Goal: Complete application form: Complete application form

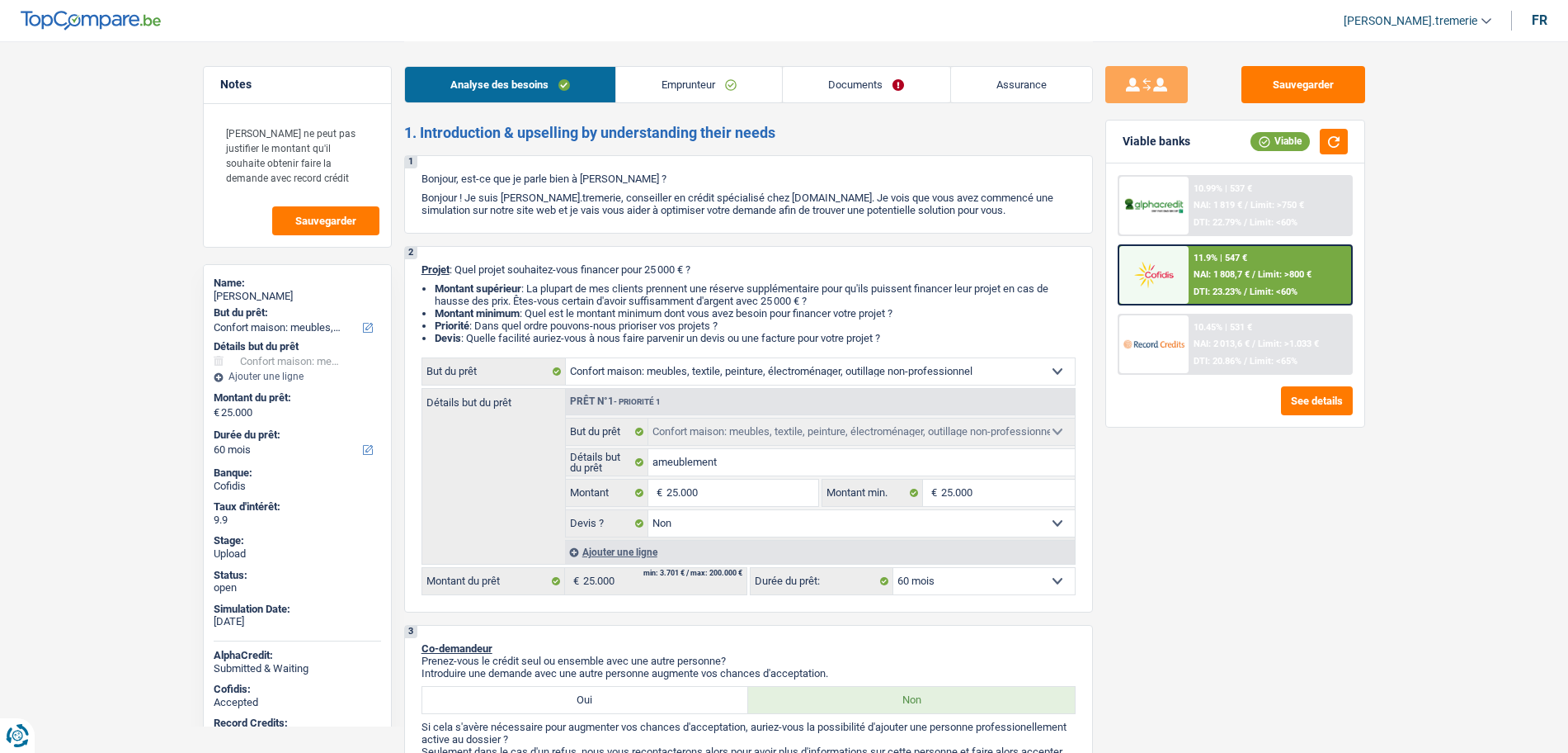
select select "household"
select select "60"
select select "household"
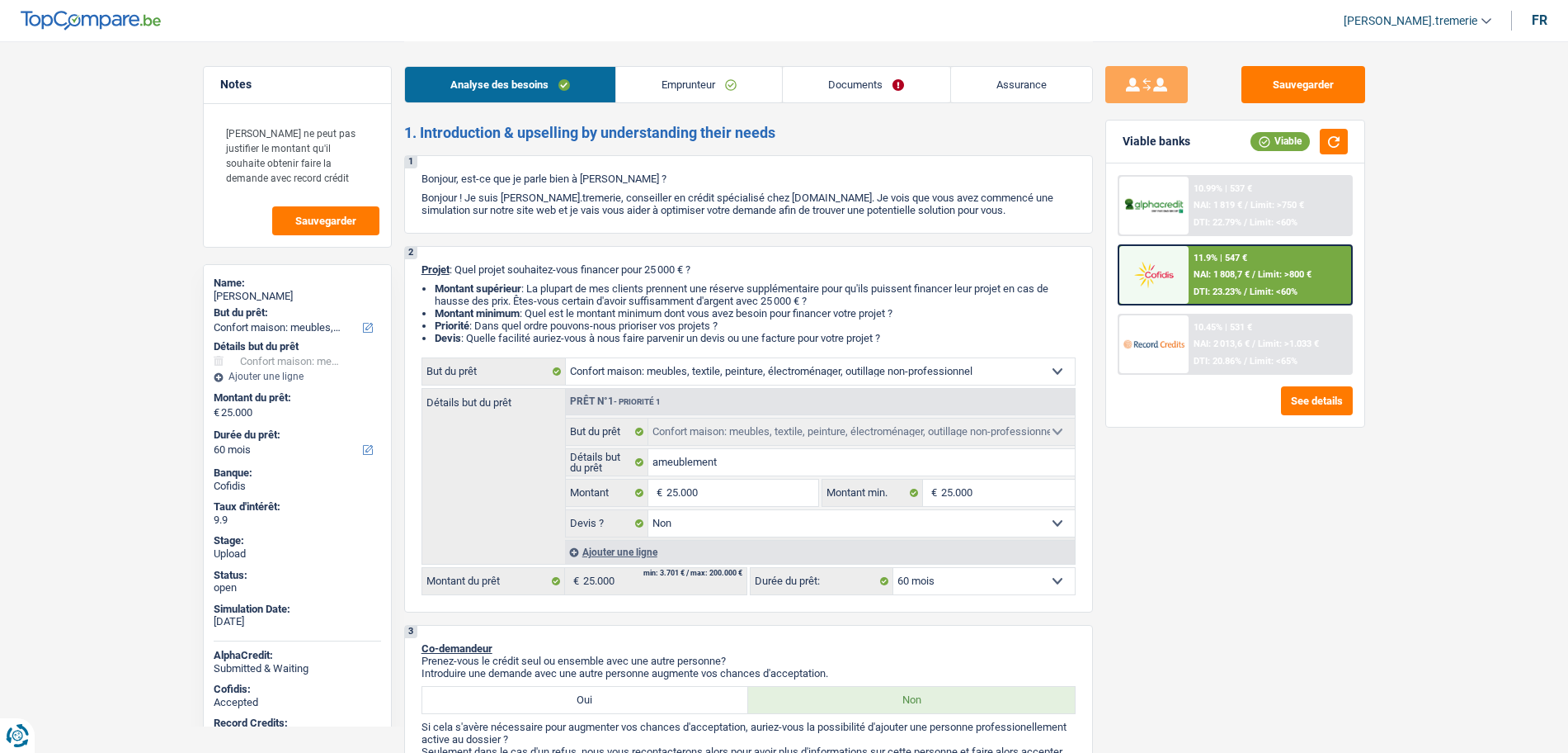
select select "false"
select select "60"
select select "worker"
select select "netSalary"
select select "ownerWithoutMortgage"
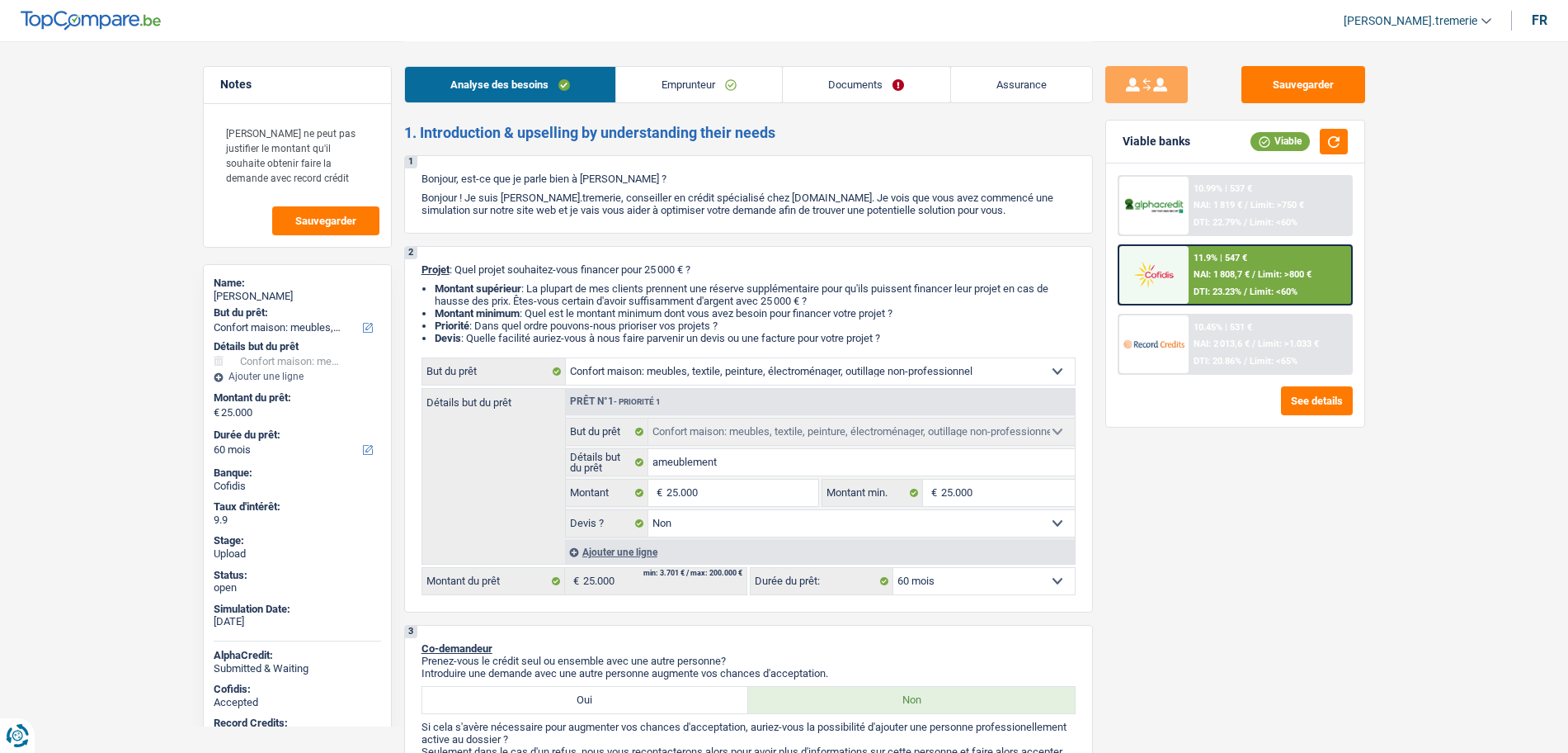
select select "household"
select select "false"
select select "60"
click at [1240, 276] on span "NAI: 1 808,7 €" at bounding box center [1222, 274] width 56 height 11
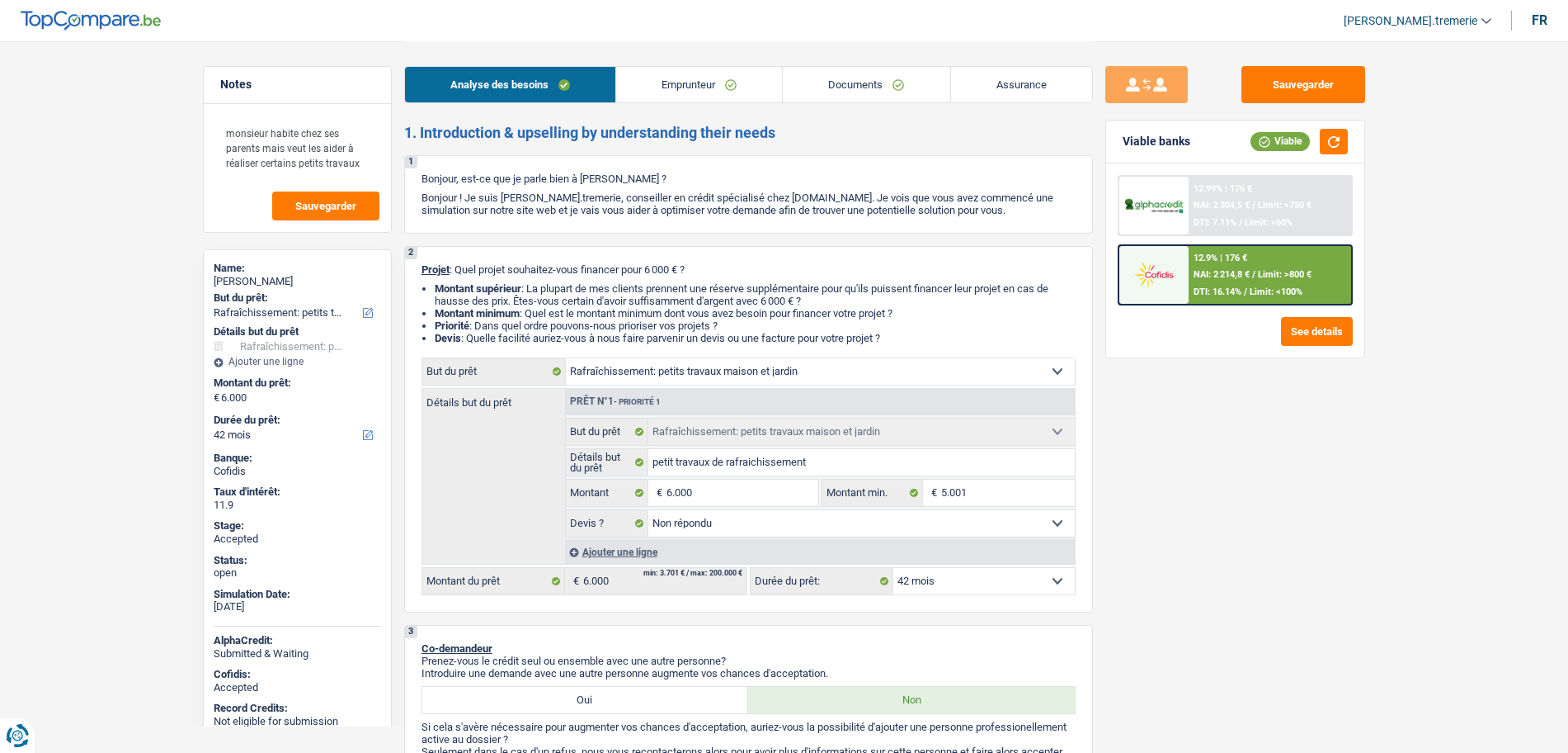
select select "houseOrGarden"
select select "42"
select select "houseOrGarden"
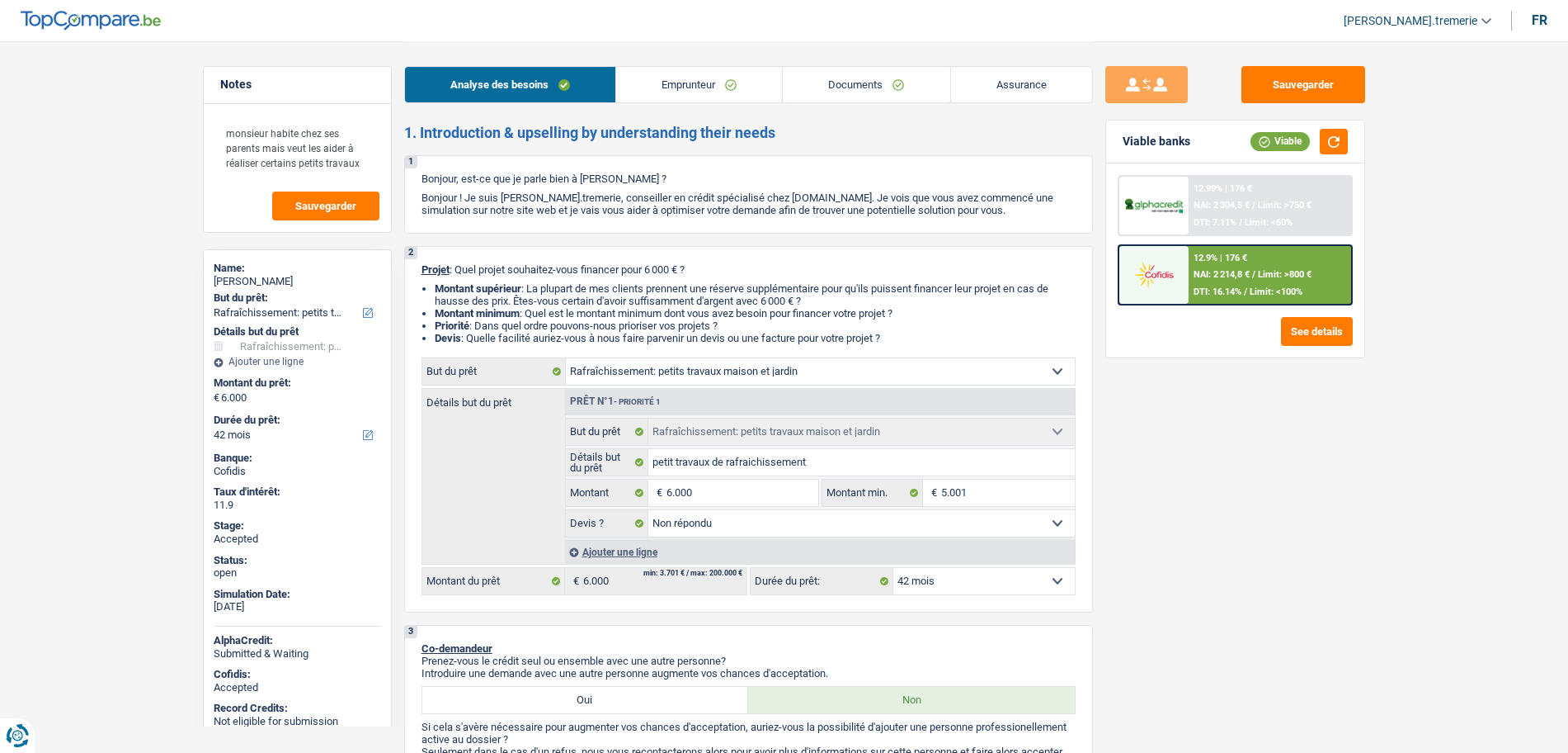
select select "not_answered"
select select "42"
select select "privateEmployee"
select select "netSalary"
select select "mealVouchers"
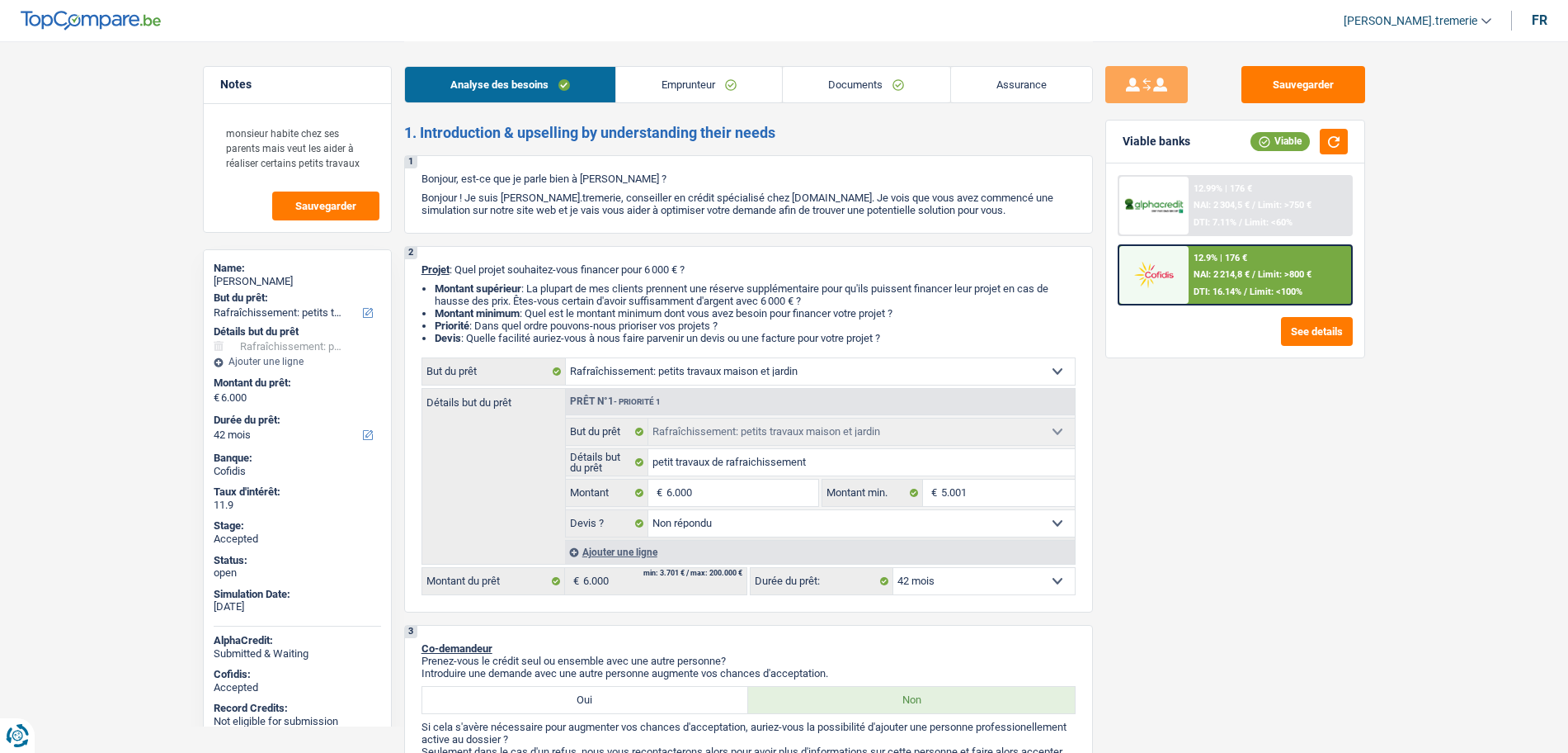
select select "liveWithParents"
select select "houseOrGarden"
select select "not_answered"
select select "42"
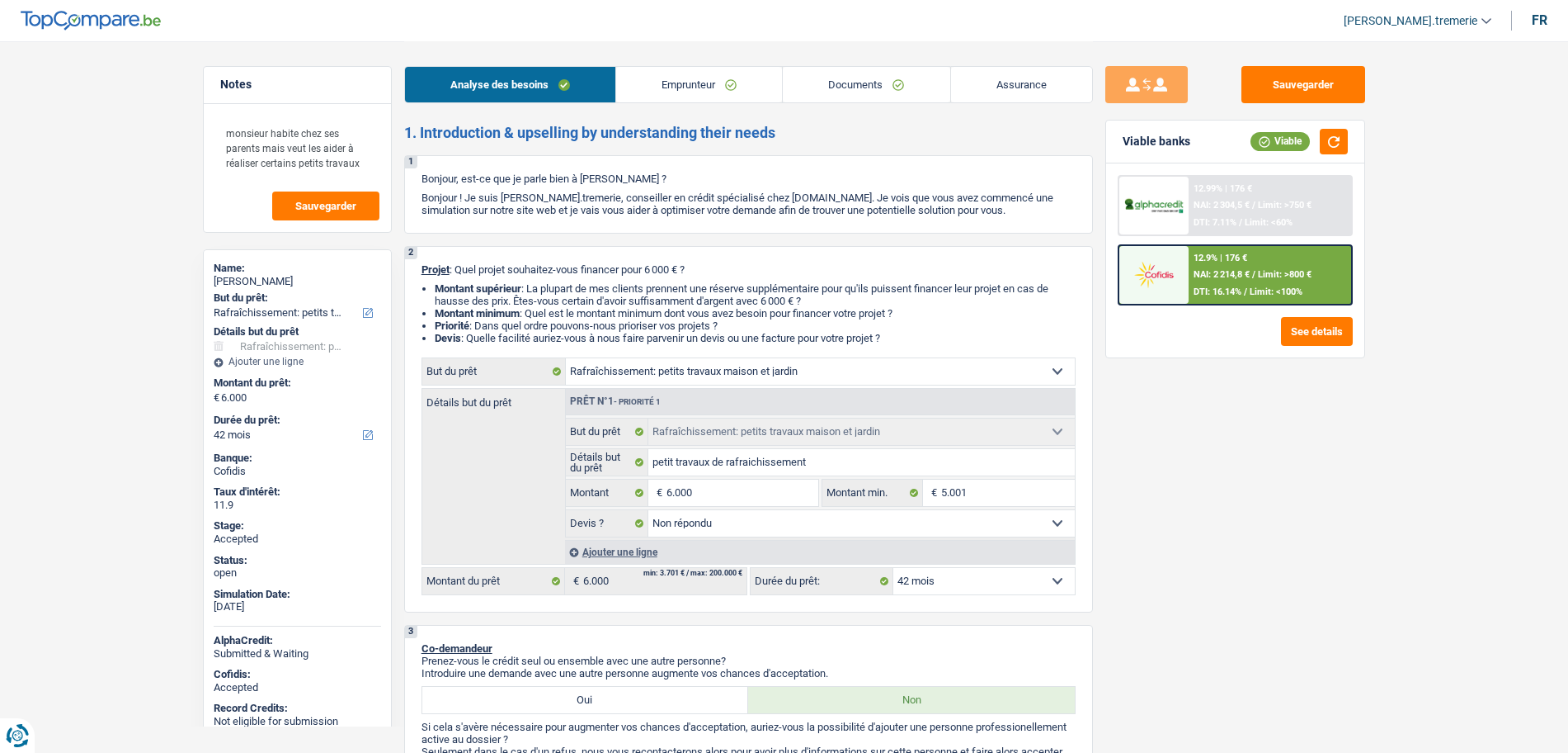
select select "houseOrGarden"
select select "42"
select select "houseOrGarden"
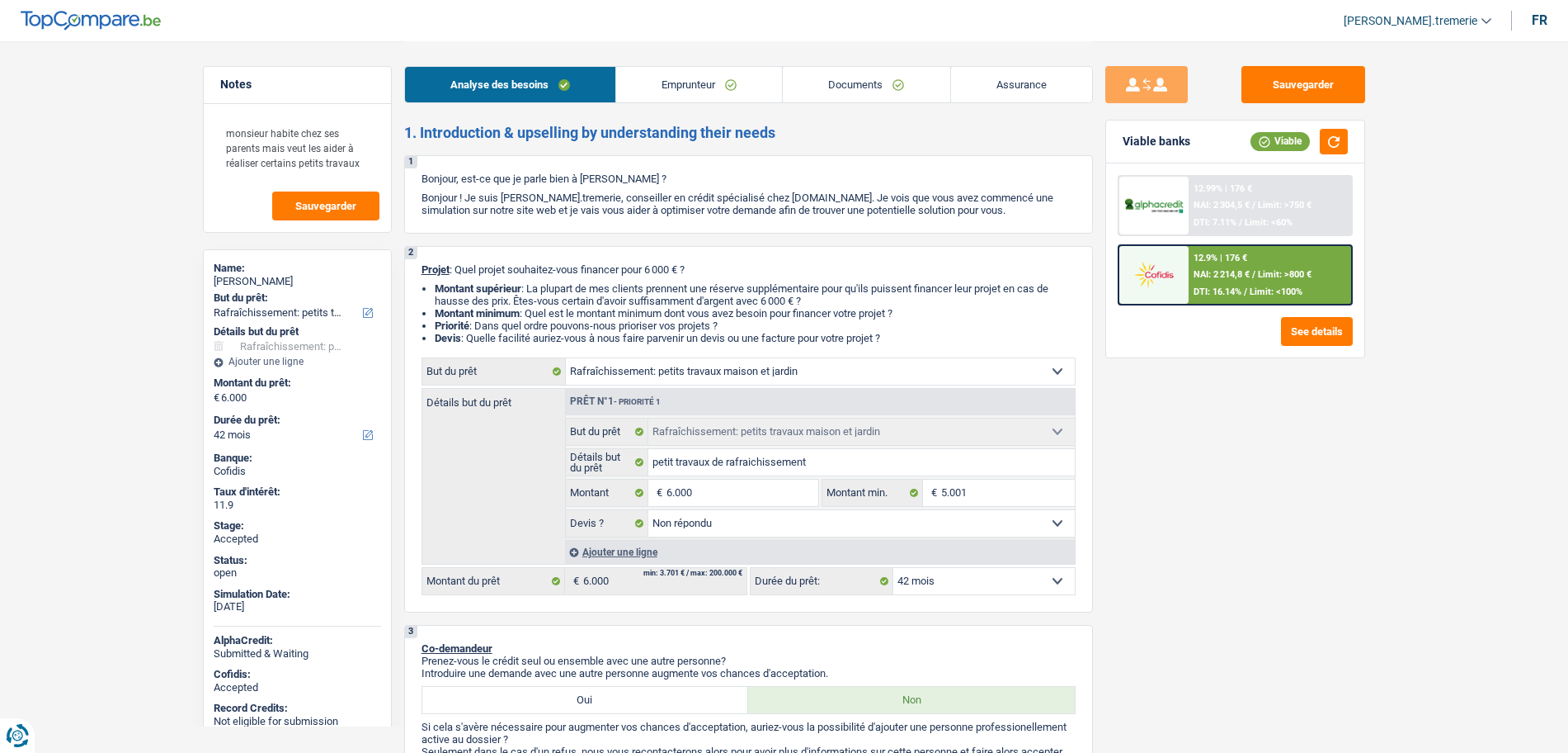
select select "not_answered"
select select "42"
select select "privateEmployee"
select select "netSalary"
select select "mealVouchers"
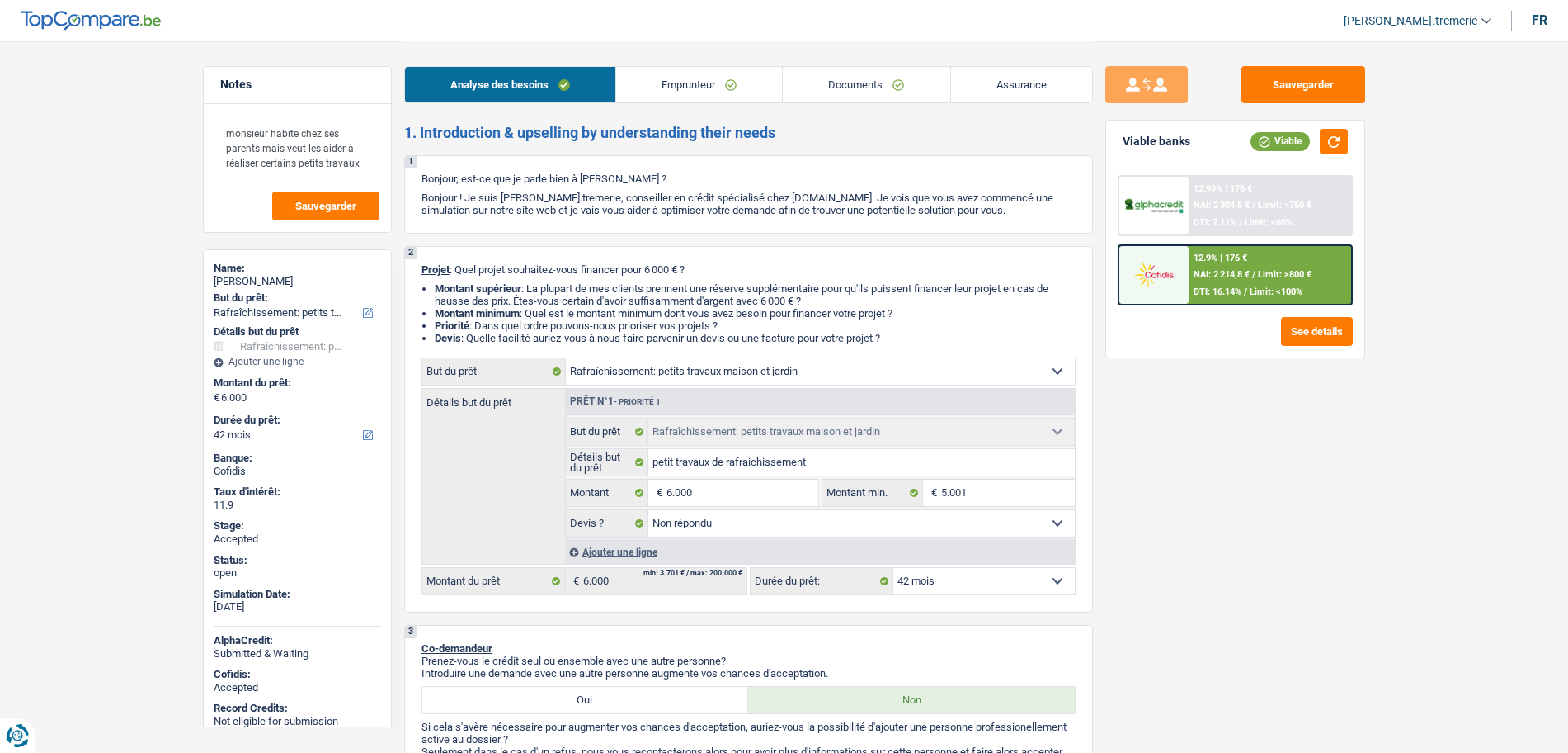
select select "liveWithParents"
select select "houseOrGarden"
select select "not_answered"
select select "42"
